Goal: Task Accomplishment & Management: Manage account settings

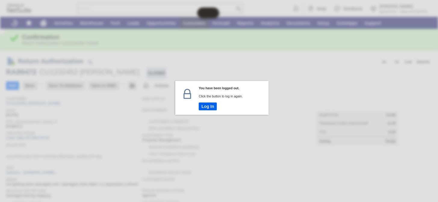
click at [207, 103] on button "Log In" at bounding box center [208, 107] width 18 height 8
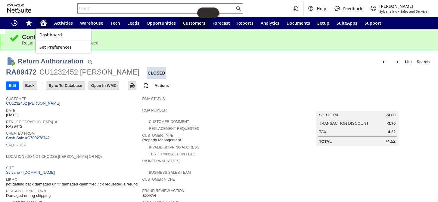
click at [39, 22] on div "Home" at bounding box center [43, 23] width 14 height 12
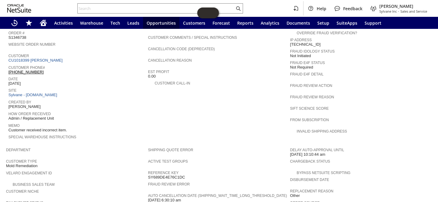
scroll to position [192, 0]
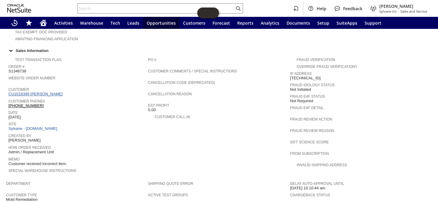
click at [40, 92] on link "CU1018399 [PERSON_NAME]" at bounding box center [36, 94] width 56 height 5
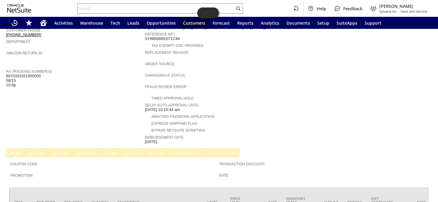
scroll to position [140, 0]
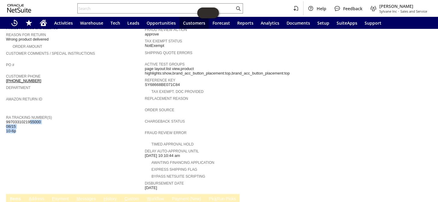
drag, startPoint x: 42, startPoint y: 111, endPoint x: 9, endPoint y: 111, distance: 32.5
click at [9, 114] on div "RA Tracking Number(s) 9970331021955000 08/15 10-6p" at bounding box center [74, 124] width 136 height 20
click at [9, 120] on span "9970331021955000 08/15 10-6p" at bounding box center [23, 127] width 35 height 14
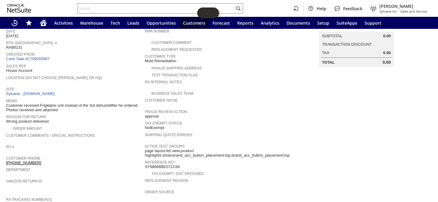
scroll to position [0, 0]
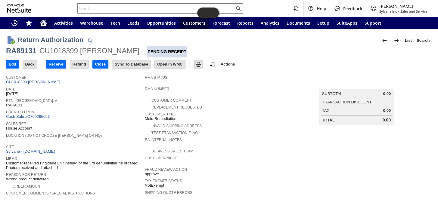
click at [45, 24] on icon "Home" at bounding box center [43, 23] width 5 height 5
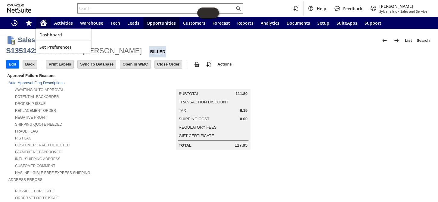
click at [45, 22] on icon "Home" at bounding box center [43, 22] width 7 height 7
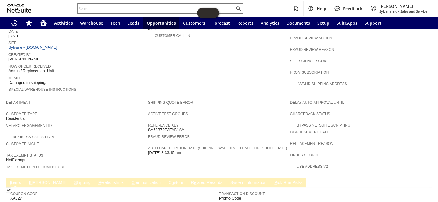
scroll to position [219, 0]
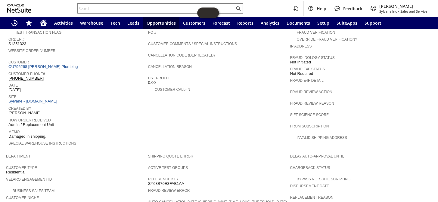
click at [101, 47] on div "Website Order Number" at bounding box center [76, 52] width 137 height 11
click at [57, 64] on link "CU796268 D. E. Caudle Plumbing" at bounding box center [43, 66] width 71 height 5
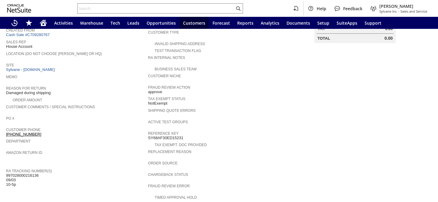
scroll to position [164, 0]
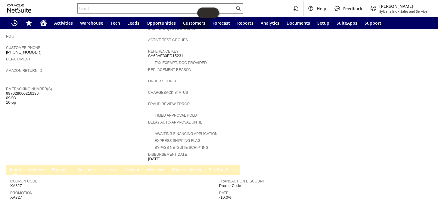
drag, startPoint x: 42, startPoint y: 82, endPoint x: 21, endPoint y: 82, distance: 20.8
click at [21, 85] on div "RA Tracking Number(s) 997028000216136 09/03 10-5p" at bounding box center [75, 95] width 139 height 20
click at [21, 91] on span "997028000216136 09/03 10-5p" at bounding box center [22, 98] width 33 height 14
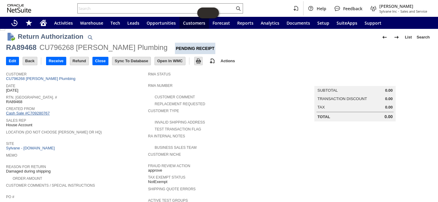
scroll to position [0, 0]
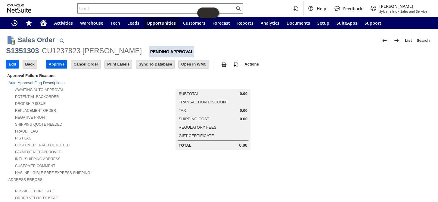
click at [56, 64] on input "Approve" at bounding box center [56, 65] width 21 height 8
click at [62, 62] on input "Approve" at bounding box center [56, 65] width 21 height 8
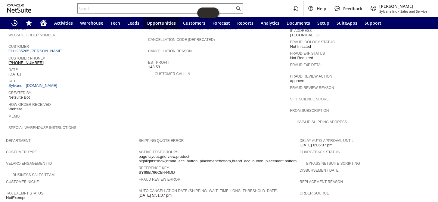
scroll to position [233, 0]
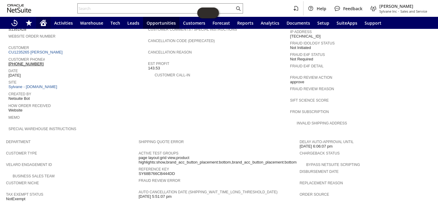
click at [45, 24] on icon "Home" at bounding box center [43, 23] width 5 height 5
